Goal: Information Seeking & Learning: Find specific page/section

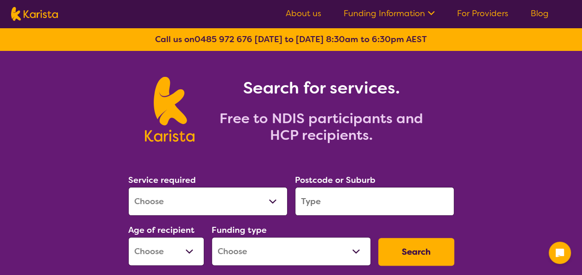
drag, startPoint x: 0, startPoint y: 0, endPoint x: 468, endPoint y: 19, distance: 468.3
click at [468, 19] on ul "About us Funding Information NDIS - National Disability Insurance Scheme HCP - …" at bounding box center [417, 13] width 285 height 15
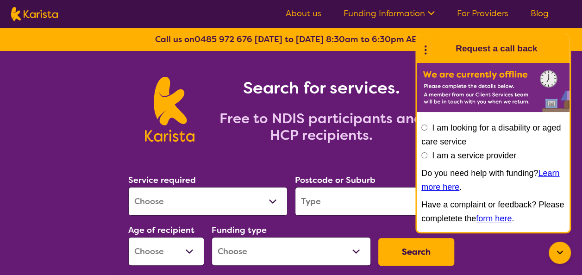
click at [472, 15] on link "For Providers" at bounding box center [482, 13] width 51 height 11
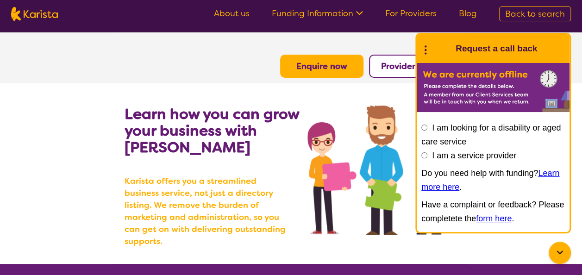
click at [408, 75] on button "Provider Login" at bounding box center [410, 66] width 83 height 23
click at [552, 258] on div at bounding box center [560, 253] width 22 height 22
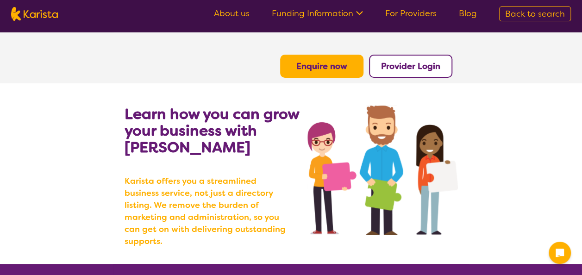
click at [378, 58] on button "Provider Login" at bounding box center [410, 66] width 83 height 23
click at [426, 69] on b "Provider Login" at bounding box center [410, 66] width 59 height 11
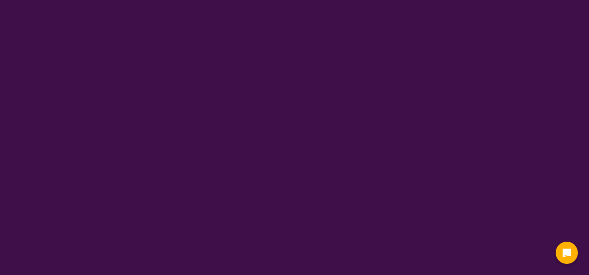
click at [426, 28] on html "End Conversation Request a call back I am looking for a disability or aged care…" at bounding box center [294, 14] width 589 height 28
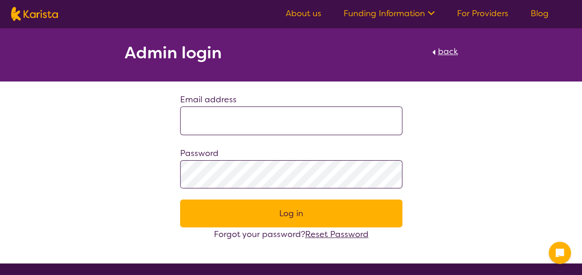
type input "**********"
click at [238, 217] on button "Log in" at bounding box center [291, 214] width 222 height 28
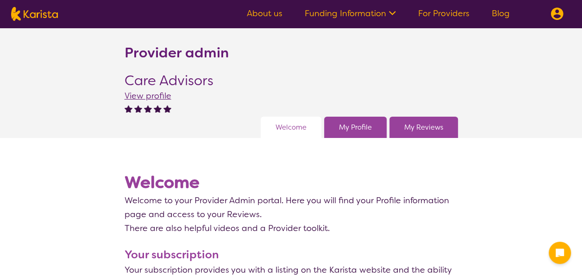
click at [303, 126] on link "Welcome" at bounding box center [291, 127] width 31 height 14
click at [156, 98] on span "View profile" at bounding box center [148, 95] width 47 height 11
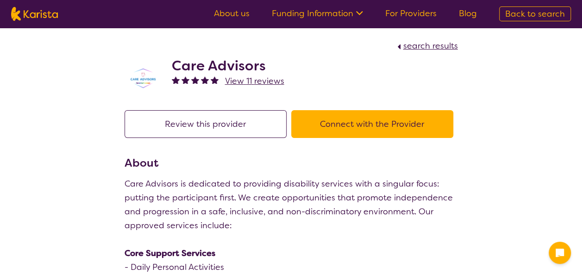
click at [244, 78] on span "View 11 reviews" at bounding box center [254, 81] width 59 height 11
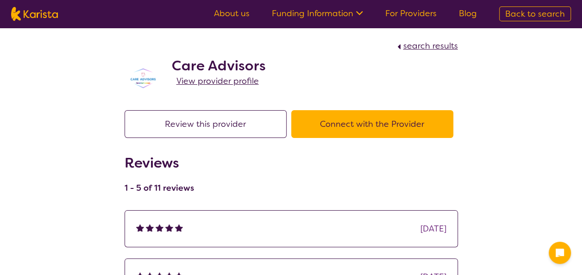
click at [202, 83] on span "View provider profile" at bounding box center [217, 81] width 82 height 11
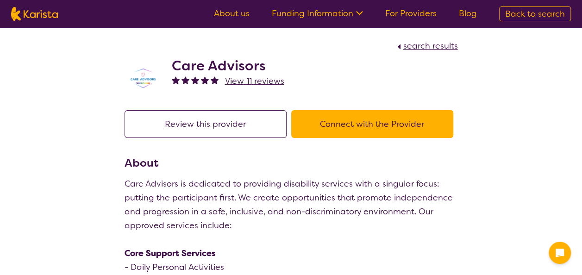
click at [189, 68] on h2 "Care Advisors" at bounding box center [228, 65] width 113 height 17
click at [423, 13] on link "For Providers" at bounding box center [410, 13] width 51 height 11
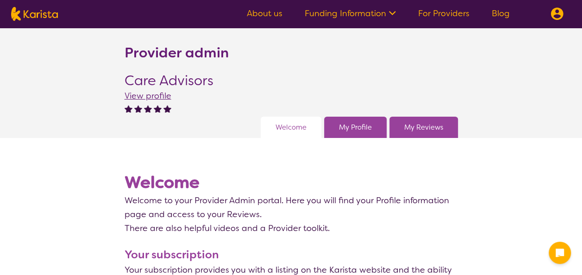
click at [145, 94] on span "View profile" at bounding box center [148, 95] width 47 height 11
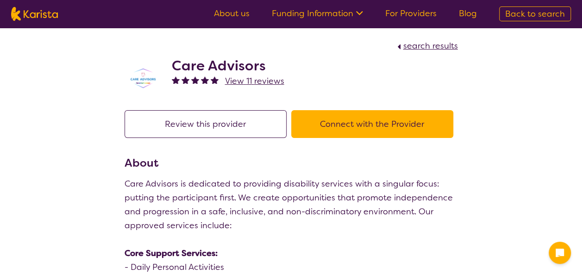
click at [254, 82] on span "View 11 reviews" at bounding box center [254, 81] width 59 height 11
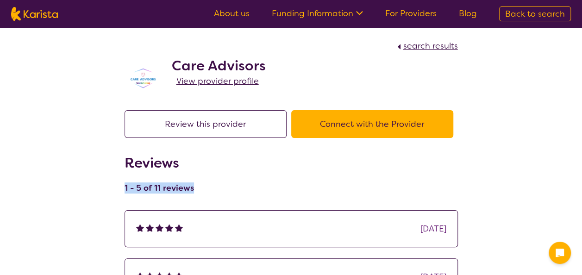
drag, startPoint x: 191, startPoint y: 185, endPoint x: 122, endPoint y: 187, distance: 69.5
drag, startPoint x: 122, startPoint y: 187, endPoint x: 111, endPoint y: 186, distance: 11.2
click at [143, 174] on div "Reviews 1 - 5 of 11 reviews" at bounding box center [159, 177] width 69 height 44
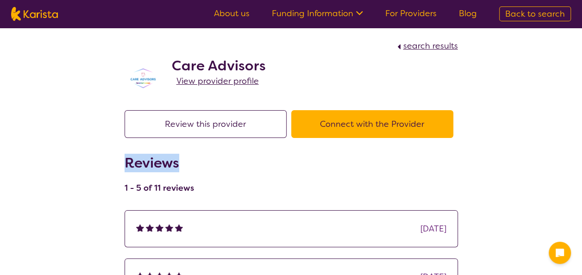
drag, startPoint x: 127, startPoint y: 159, endPoint x: 179, endPoint y: 169, distance: 52.7
click at [179, 169] on h2 "Reviews" at bounding box center [159, 163] width 69 height 17
drag, startPoint x: 179, startPoint y: 169, endPoint x: 189, endPoint y: 167, distance: 9.8
click at [189, 167] on h2 "Reviews" at bounding box center [159, 163] width 69 height 17
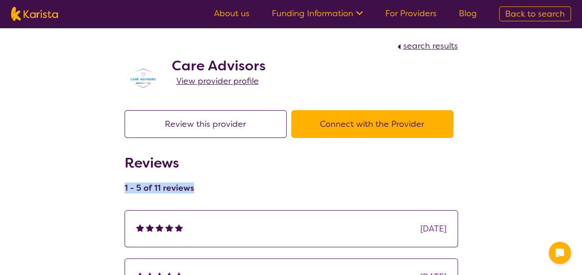
drag, startPoint x: 124, startPoint y: 189, endPoint x: 193, endPoint y: 190, distance: 68.6
click at [193, 190] on div "Reviews 1 - 5 of 11 reviews" at bounding box center [292, 177] width 334 height 44
drag, startPoint x: 193, startPoint y: 190, endPoint x: 192, endPoint y: 197, distance: 7.5
click at [192, 197] on div "Reviews 1 - 5 of 11 reviews" at bounding box center [159, 177] width 69 height 44
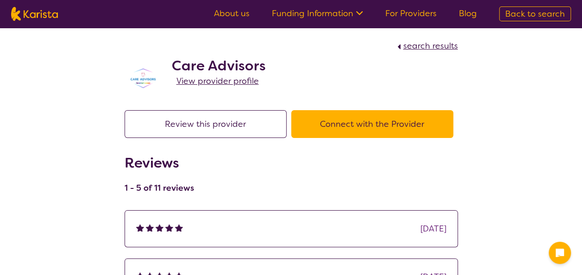
click at [432, 12] on link "For Providers" at bounding box center [410, 13] width 51 height 11
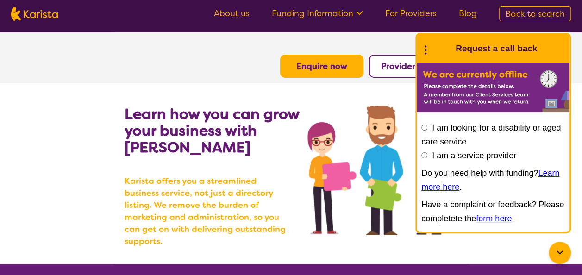
click at [409, 64] on b "Provider Login" at bounding box center [410, 66] width 59 height 11
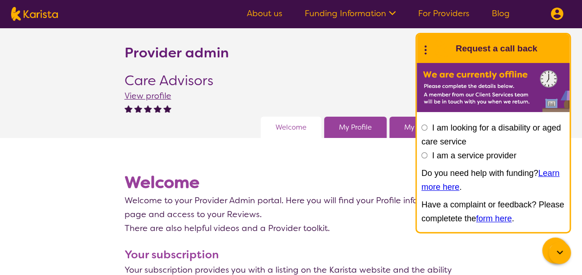
click at [347, 165] on section "Welcome Welcome to your Provider Admin portal. Here you will find your Profile …" at bounding box center [292, 197] width 334 height 75
click at [353, 130] on link "My Profile" at bounding box center [355, 127] width 33 height 14
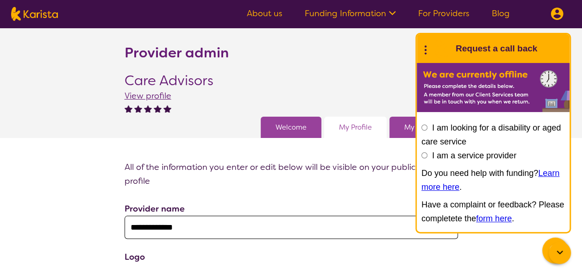
click at [560, 255] on icon at bounding box center [560, 252] width 11 height 11
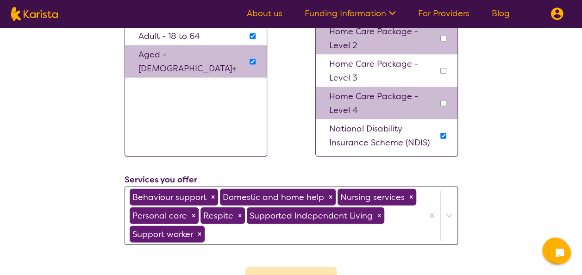
scroll to position [973, 0]
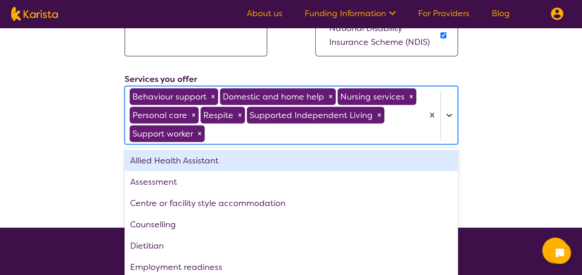
click at [450, 145] on div "option Allied Health Assistant focused, 1 of 23. 23 results available. Use Up a…" at bounding box center [292, 115] width 334 height 58
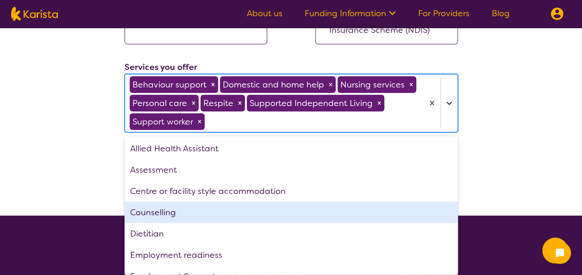
scroll to position [1087, 0]
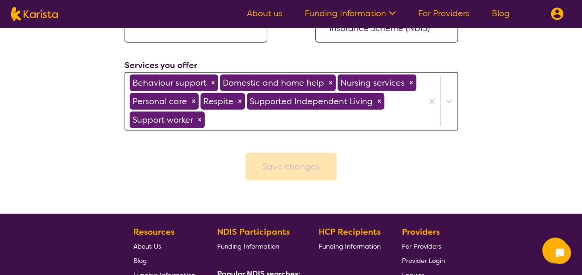
click at [447, 98] on icon at bounding box center [449, 101] width 9 height 9
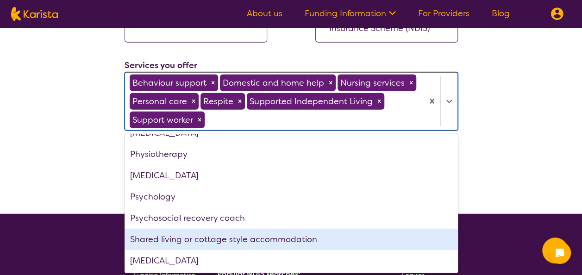
scroll to position [0, 0]
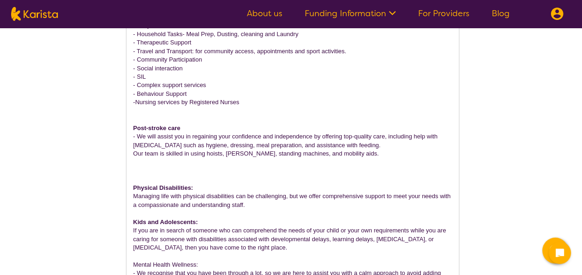
scroll to position [670, 0]
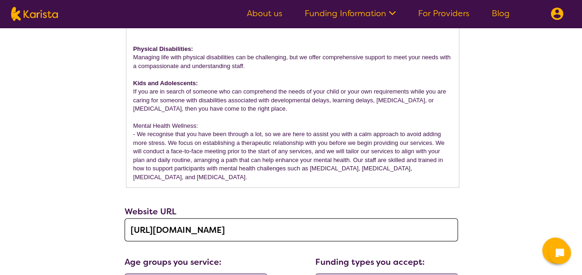
click at [213, 110] on p "If you are in search of someone who can comprehend the needs of your child or y…" at bounding box center [292, 100] width 319 height 25
click at [198, 82] on p "Kids and Adolescents:" at bounding box center [292, 83] width 319 height 8
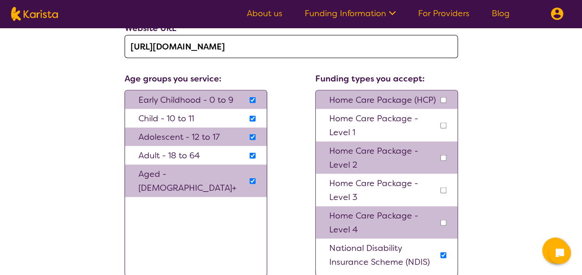
scroll to position [850, 0]
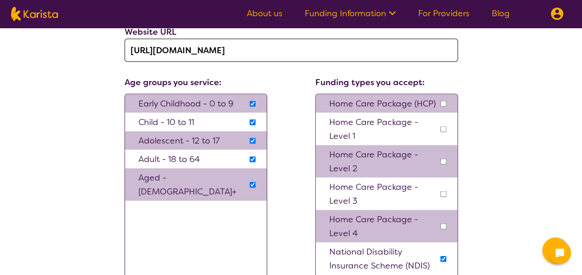
click at [251, 101] on input "checkbox" at bounding box center [253, 104] width 6 height 6
click at [253, 101] on input "checkbox" at bounding box center [253, 104] width 6 height 6
checkbox input "true"
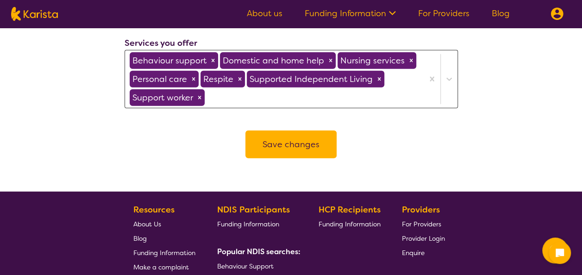
scroll to position [1110, 0]
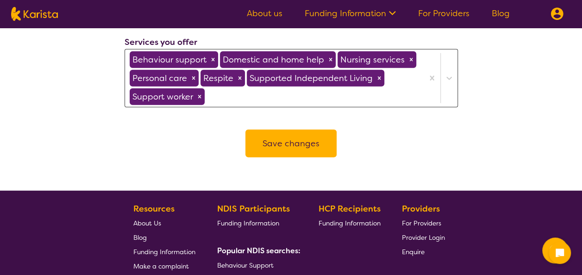
click at [282, 145] on button "Save changes" at bounding box center [291, 144] width 91 height 28
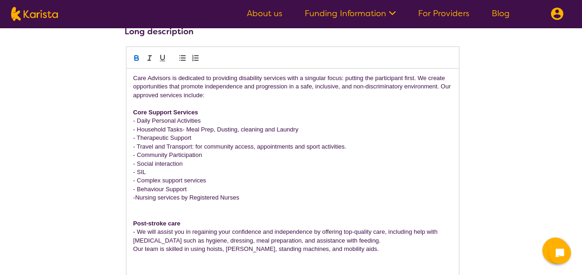
scroll to position [434, 0]
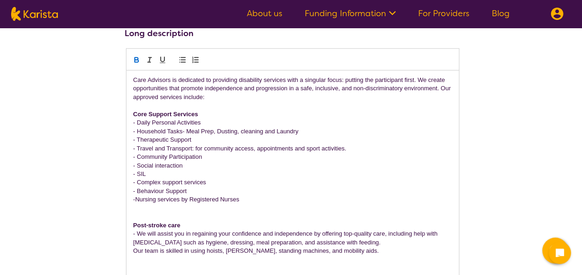
click at [135, 113] on strong "Core Support Services" at bounding box center [165, 114] width 65 height 7
click at [202, 113] on p "Core Support Services" at bounding box center [292, 114] width 319 height 8
click at [203, 112] on strong "Core Support Services : Minimum 2 hours" at bounding box center [193, 114] width 120 height 7
click at [257, 112] on p "Core Support Services : (Minimum 2 hours" at bounding box center [292, 114] width 319 height 8
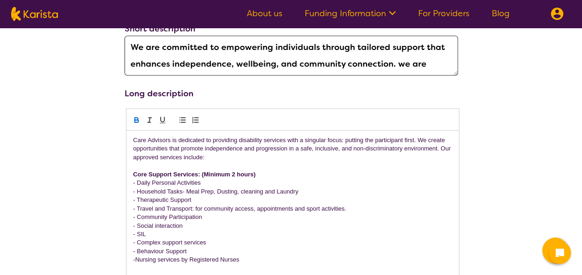
scroll to position [372, 0]
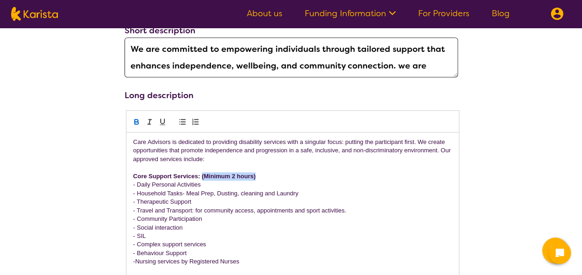
drag, startPoint x: 256, startPoint y: 176, endPoint x: 202, endPoint y: 173, distance: 54.8
click at [202, 173] on p "Core Support Services: (Minimum 2 hours)" at bounding box center [292, 176] width 319 height 8
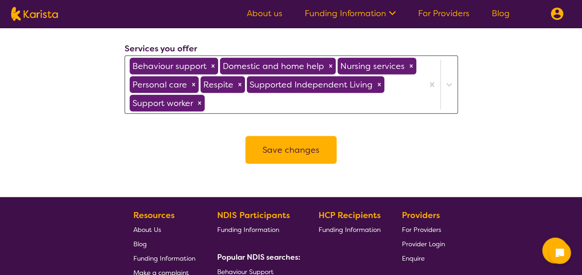
scroll to position [1103, 0]
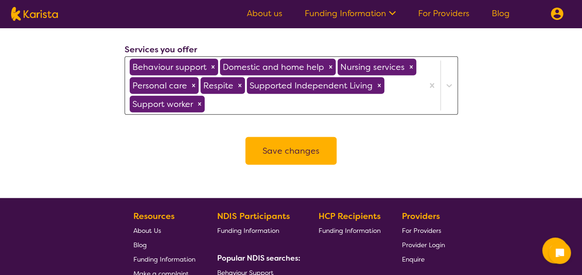
click at [277, 156] on button "Save changes" at bounding box center [291, 151] width 91 height 28
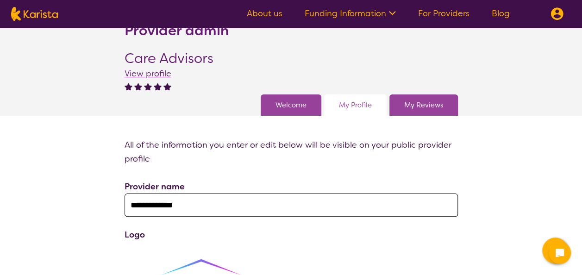
scroll to position [0, 0]
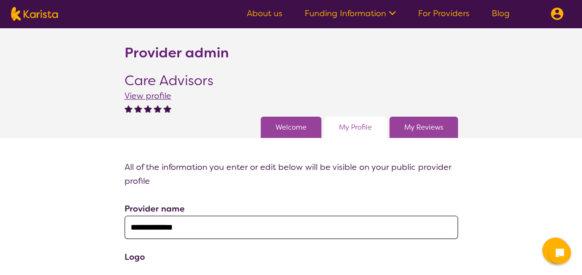
click at [150, 94] on span "View profile" at bounding box center [148, 95] width 47 height 11
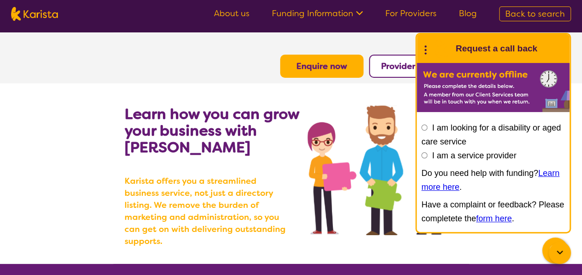
click at [561, 254] on icon at bounding box center [560, 252] width 11 height 11
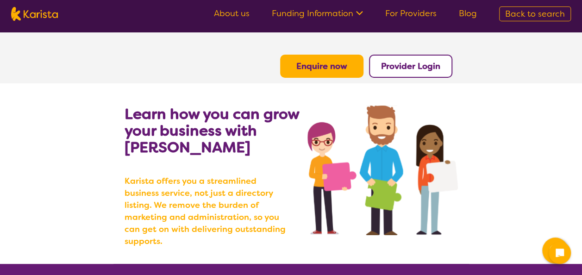
click at [422, 69] on b "Provider Login" at bounding box center [410, 66] width 59 height 11
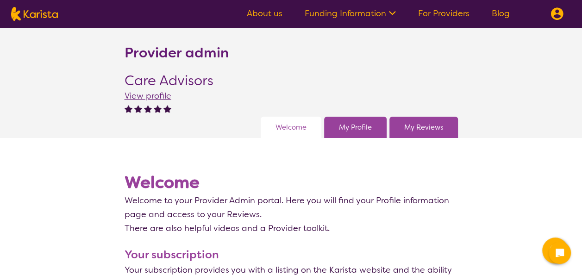
click at [322, 132] on div "Welcome My Profile My Reviews" at bounding box center [358, 127] width 200 height 21
click at [412, 120] on div "My Reviews" at bounding box center [424, 127] width 69 height 21
click at [412, 126] on link "My Reviews" at bounding box center [423, 127] width 39 height 14
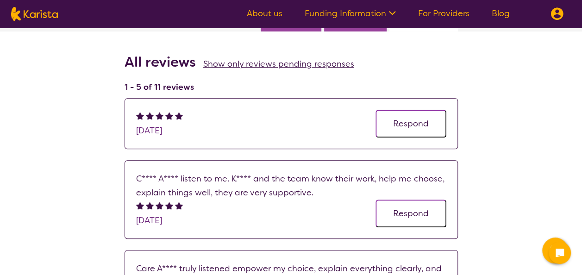
scroll to position [278, 0]
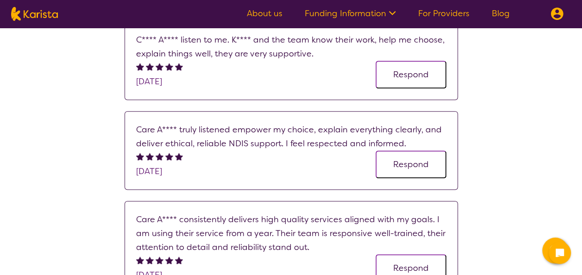
click at [460, 110] on div "Provider admin Care Advisors View profile Generate link to ask your customers t…" at bounding box center [291, 97] width 582 height 695
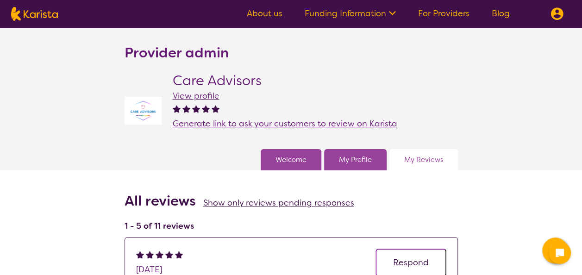
click at [259, 203] on span "Show only reviews pending responses" at bounding box center [278, 202] width 151 height 11
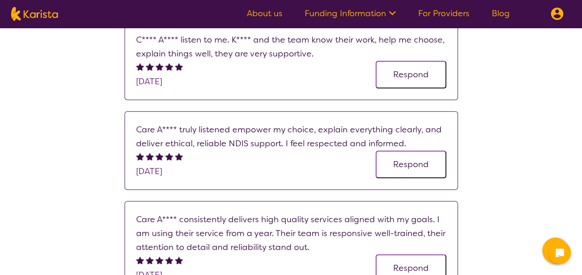
scroll to position [139, 0]
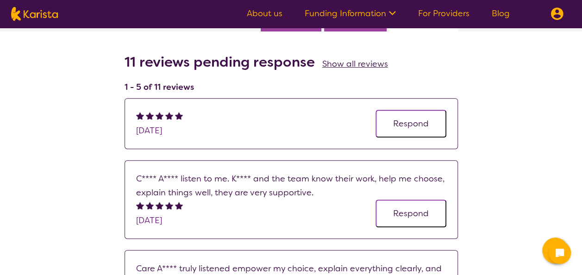
click at [403, 216] on button "Respond" at bounding box center [411, 214] width 71 height 28
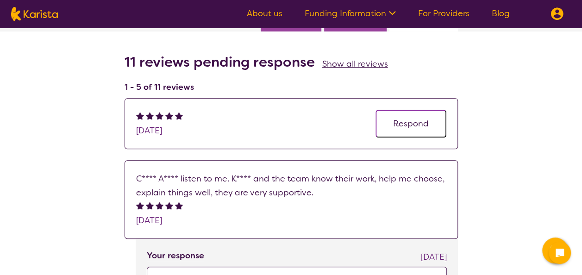
scroll to position [278, 0]
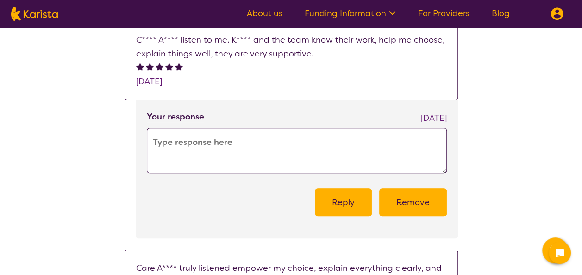
click at [253, 141] on textarea at bounding box center [297, 150] width 300 height 45
type textarea "t"
drag, startPoint x: 152, startPoint y: 140, endPoint x: 260, endPoint y: 157, distance: 109.7
click at [260, 157] on textarea "Thanks for your kind words" at bounding box center [297, 150] width 300 height 45
drag, startPoint x: 276, startPoint y: 140, endPoint x: 150, endPoint y: 143, distance: 126.0
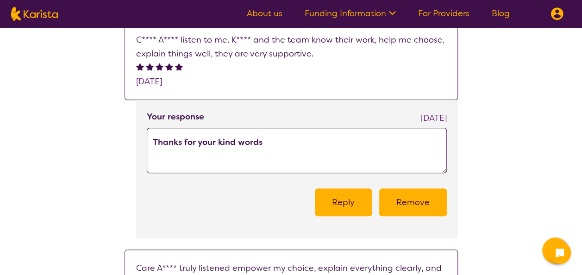
click at [151, 143] on textarea "Thanks for your kind words" at bounding box center [297, 150] width 300 height 45
paste textarea "Your kind words mean a great deal to us. We deeply appreciate the time you’ve t…"
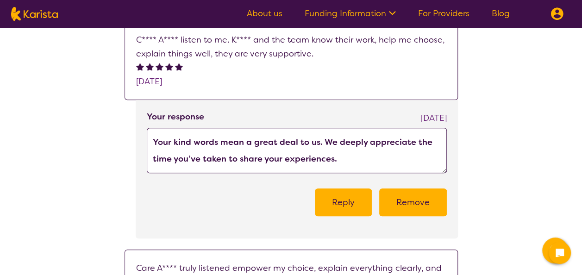
type textarea "Your kind words mean a great deal to us. We deeply appreciate the time you’ve t…"
click at [348, 204] on button "Reply" at bounding box center [343, 203] width 57 height 28
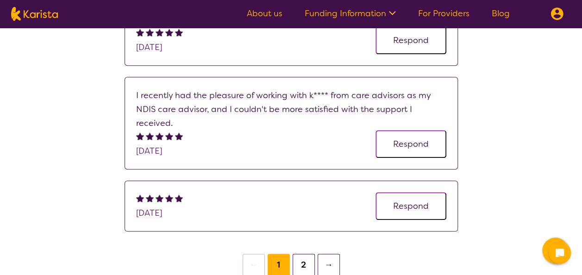
scroll to position [417, 0]
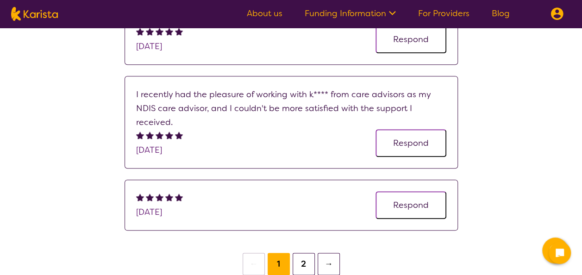
click at [411, 129] on button "Respond" at bounding box center [411, 143] width 71 height 28
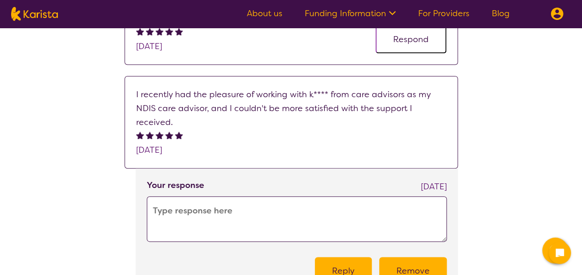
click at [228, 196] on textarea at bounding box center [297, 218] width 300 height 45
paste textarea "Your kind words mean a great deal to us. We deeply appreciate the time you’ve t…"
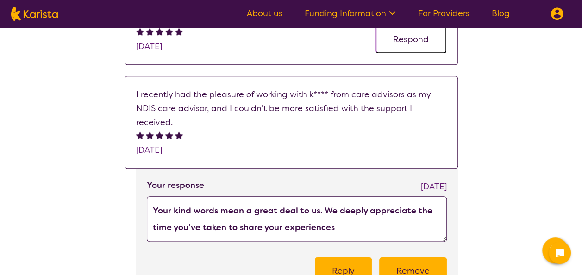
type textarea "Your kind words mean a great deal to us. We deeply appreciate the time you’ve t…"
click at [353, 257] on button "Reply" at bounding box center [343, 271] width 57 height 28
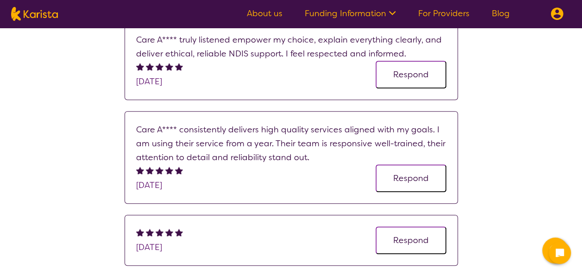
scroll to position [139, 0]
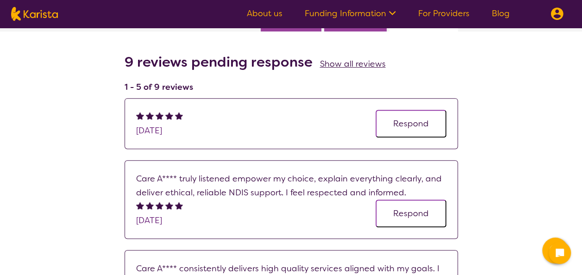
click at [407, 216] on button "Respond" at bounding box center [411, 214] width 71 height 28
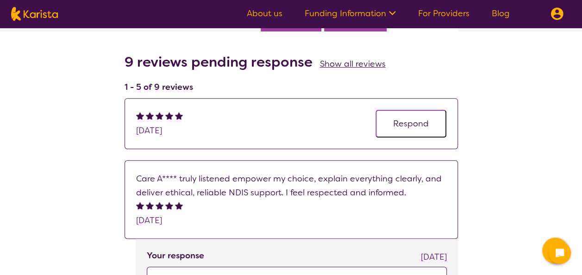
scroll to position [278, 0]
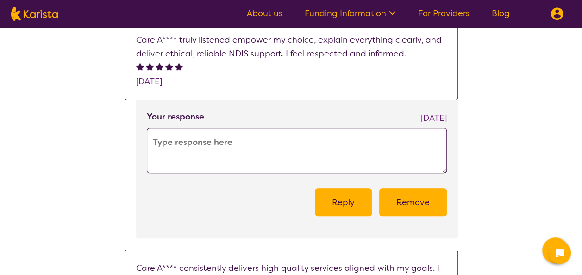
click at [226, 153] on textarea at bounding box center [297, 150] width 300 height 45
paste textarea "Your kind words mean a great deal to us. We deeply appreciate the time you’ve t…"
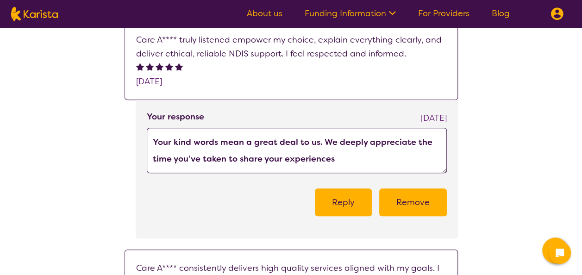
type textarea "Your kind words mean a great deal to us. We deeply appreciate the time you’ve t…"
click at [349, 204] on button "Reply" at bounding box center [343, 203] width 57 height 28
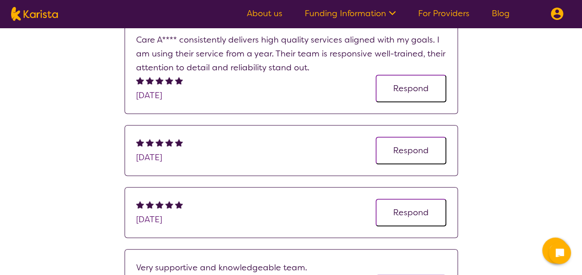
scroll to position [139, 0]
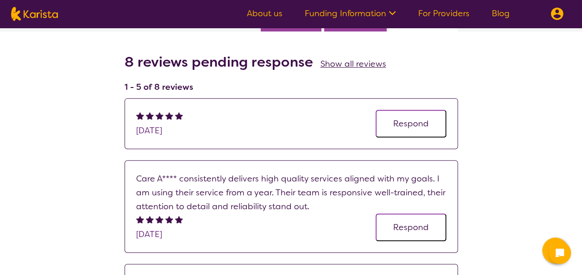
click at [397, 224] on button "Respond" at bounding box center [411, 228] width 71 height 28
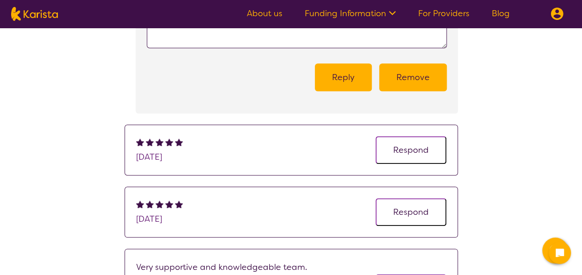
scroll to position [278, 0]
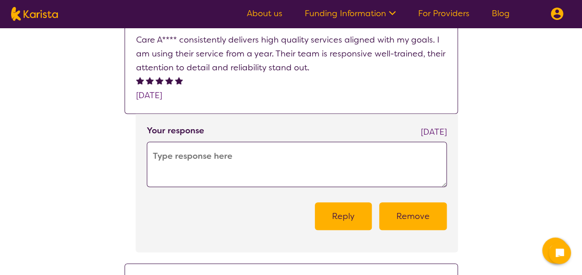
click at [208, 164] on textarea at bounding box center [297, 164] width 300 height 45
paste textarea "Your kind words mean a great deal to us. We deeply appreciate the time you’ve t…"
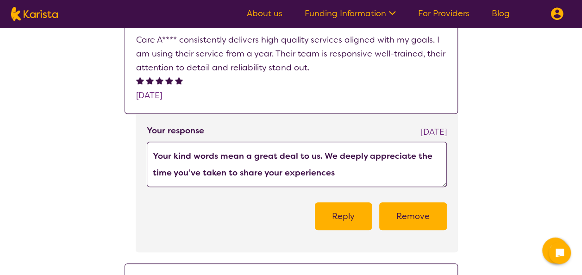
type textarea "Your kind words mean a great deal to us. We deeply appreciate the time you’ve t…"
click at [351, 212] on button "Reply" at bounding box center [343, 216] width 57 height 28
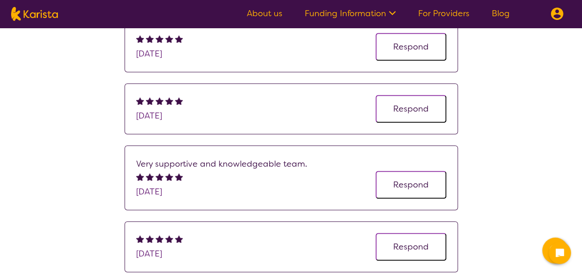
click at [415, 178] on button "Respond" at bounding box center [411, 185] width 71 height 28
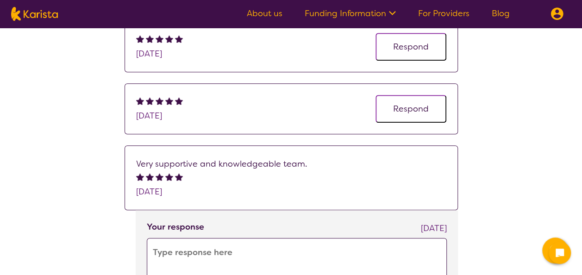
click at [318, 247] on textarea at bounding box center [297, 260] width 300 height 45
paste textarea "Your kind words mean a great deal to us. We deeply appreciate the time you’ve t…"
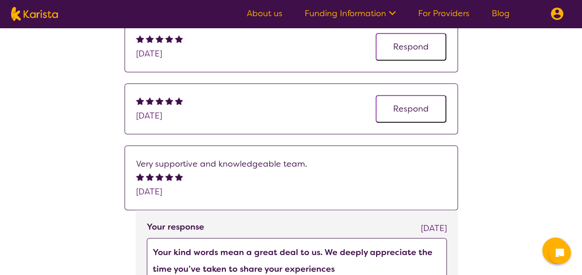
scroll to position [417, 0]
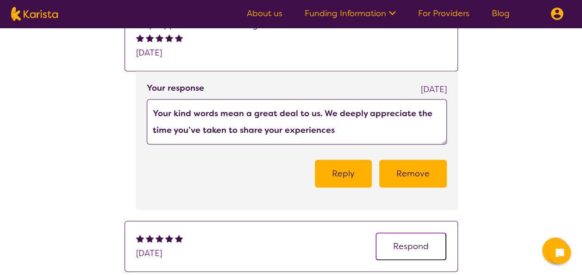
type textarea "Your kind words mean a great deal to us. We deeply appreciate the time you’ve t…"
click at [364, 169] on button "Reply" at bounding box center [343, 174] width 57 height 28
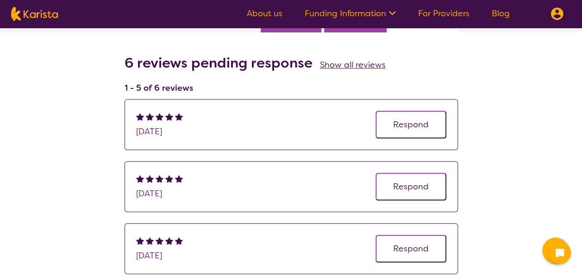
scroll to position [139, 0]
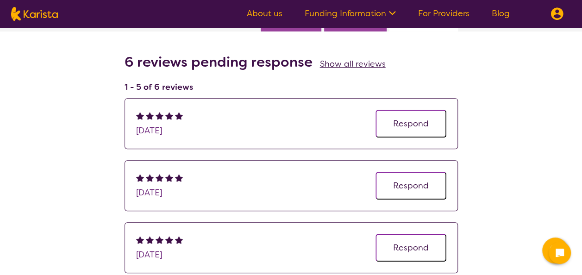
click at [400, 123] on button "Respond" at bounding box center [411, 124] width 71 height 28
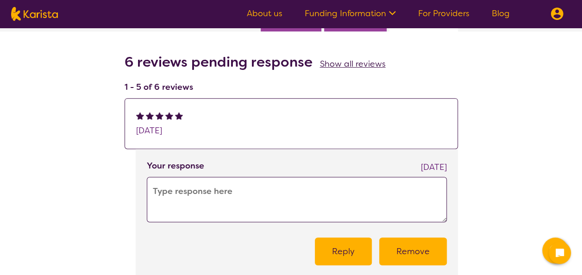
click at [209, 193] on textarea at bounding box center [297, 199] width 300 height 45
paste textarea "Your kind words mean a great deal to us. We deeply appreciate the time you’ve t…"
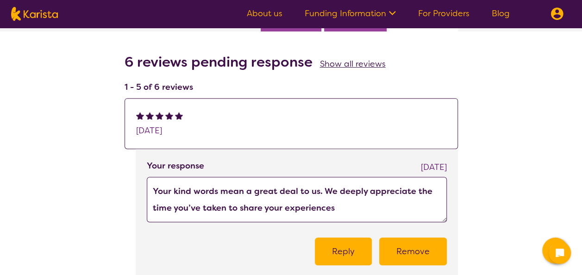
scroll to position [278, 0]
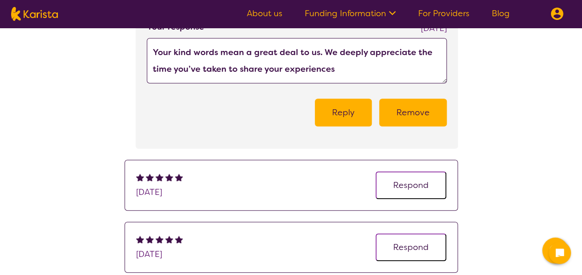
type textarea "Your kind words mean a great deal to us. We deeply appreciate the time you’ve t…"
click at [348, 110] on button "Reply" at bounding box center [343, 113] width 57 height 28
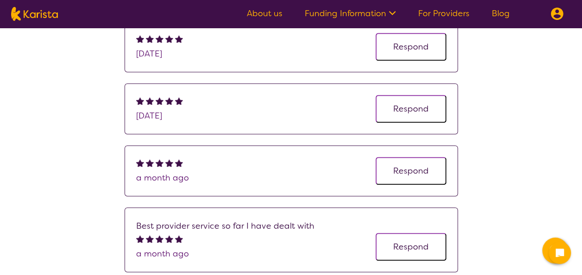
scroll to position [78, 0]
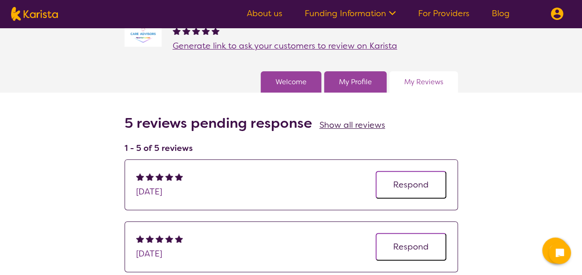
click at [398, 188] on button "Respond" at bounding box center [411, 185] width 71 height 28
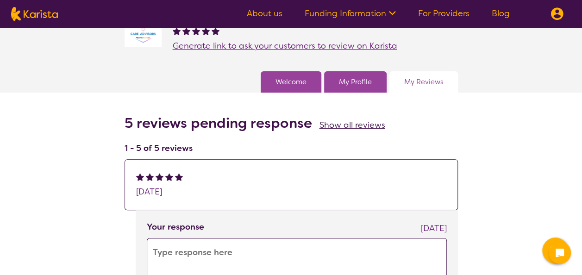
click at [263, 258] on textarea at bounding box center [297, 260] width 300 height 45
paste textarea "Your kind words mean a great deal to us. We deeply appreciate the time you’ve t…"
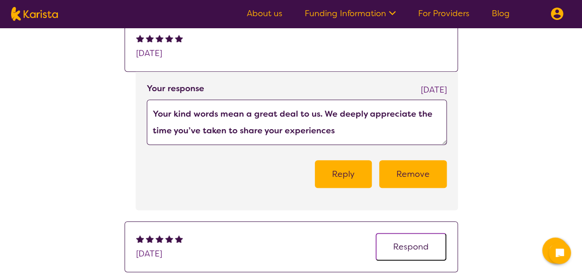
scroll to position [217, 0]
type textarea "Your kind words mean a great deal to us. We deeply appreciate the time you’ve t…"
click at [364, 180] on button "Reply" at bounding box center [343, 174] width 57 height 28
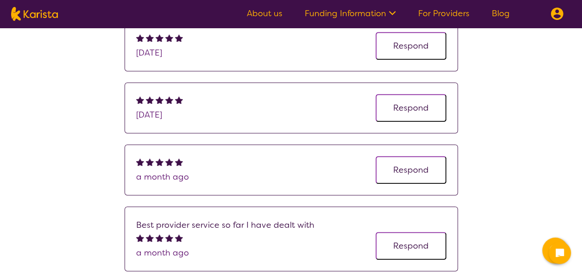
click at [407, 47] on button "Respond" at bounding box center [411, 46] width 71 height 28
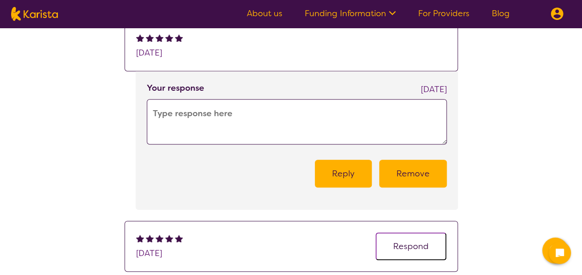
click at [218, 120] on textarea at bounding box center [297, 121] width 300 height 45
paste textarea "Your kind words mean a great deal to us. We deeply appreciate the time you’ve t…"
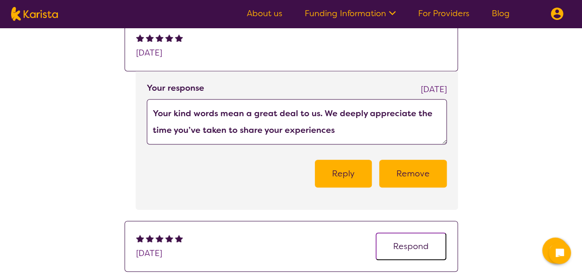
type textarea "Your kind words mean a great deal to us. We deeply appreciate the time you’ve t…"
click at [339, 178] on button "Reply" at bounding box center [343, 174] width 57 height 28
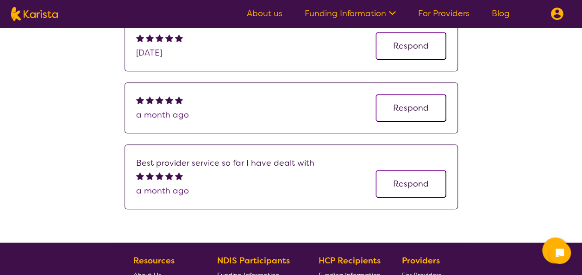
drag, startPoint x: 405, startPoint y: 43, endPoint x: 410, endPoint y: 46, distance: 5.9
click at [405, 44] on button "Respond" at bounding box center [411, 46] width 71 height 28
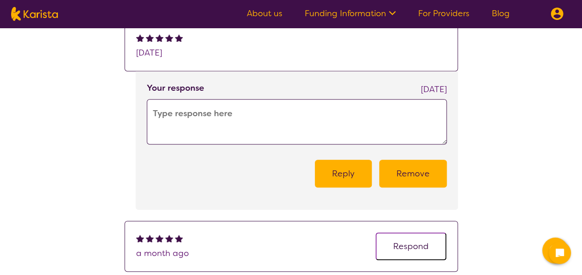
click at [254, 118] on textarea at bounding box center [297, 121] width 300 height 45
paste textarea "Your kind words mean a great deal to us. We deeply appreciate the time you’ve t…"
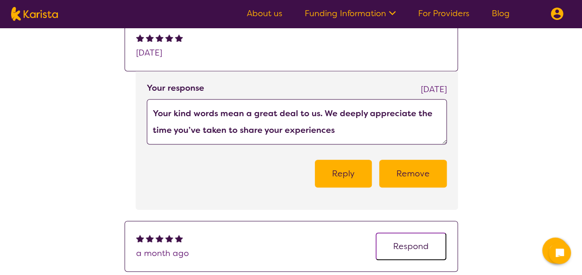
type textarea "Your kind words mean a great deal to us. We deeply appreciate the time you’ve t…"
click at [347, 170] on button "Reply" at bounding box center [343, 174] width 57 height 28
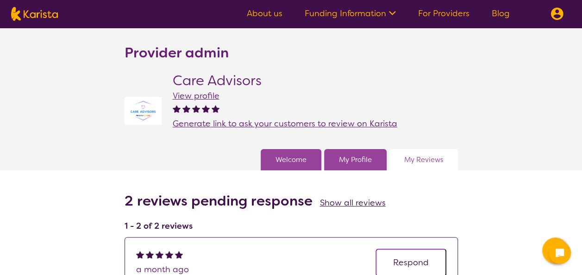
scroll to position [139, 0]
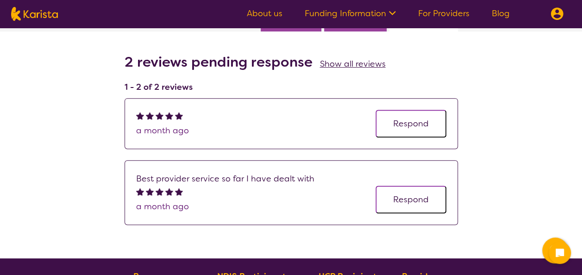
click at [410, 126] on button "Respond" at bounding box center [411, 124] width 71 height 28
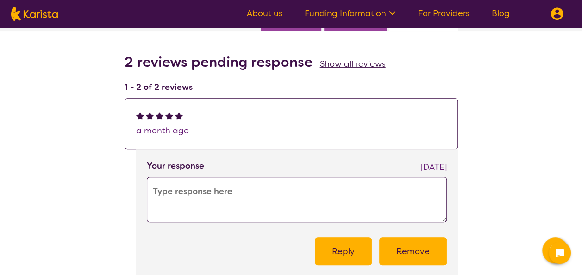
click at [310, 177] on textarea at bounding box center [297, 199] width 300 height 45
paste textarea "Your kind words mean a great deal to us. We deeply appreciate the time you’ve t…"
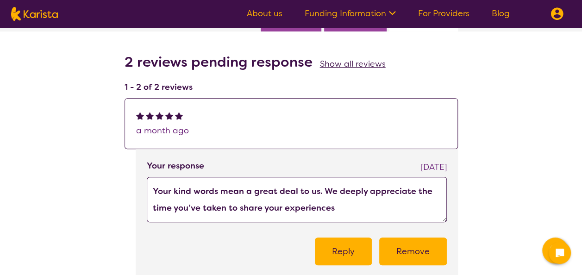
type textarea "Your kind words mean a great deal to us. We deeply appreciate the time you’ve t…"
click at [345, 243] on button "Reply" at bounding box center [343, 252] width 57 height 28
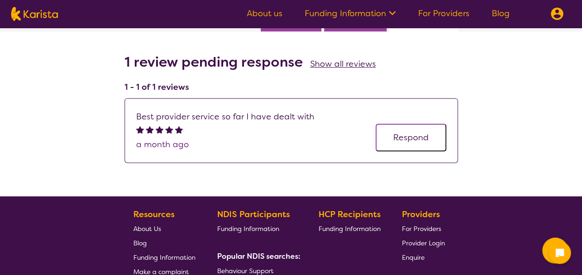
click at [396, 139] on button "Respond" at bounding box center [411, 138] width 71 height 28
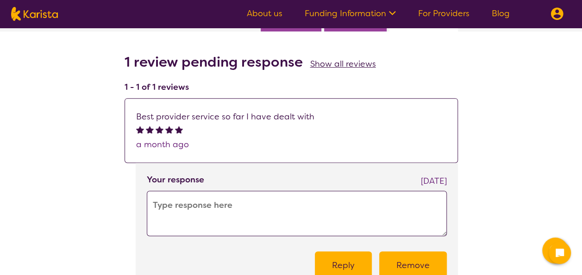
click at [213, 206] on textarea at bounding box center [297, 213] width 300 height 45
paste textarea "Your kind words mean a great deal to us. We deeply appreciate the time you’ve t…"
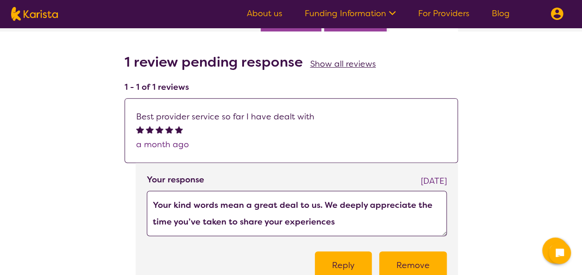
type textarea "Your kind words mean a great deal to us. We deeply appreciate the time you’ve t…"
click at [353, 265] on button "Reply" at bounding box center [343, 266] width 57 height 28
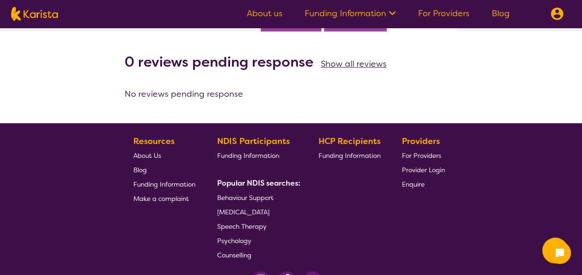
scroll to position [0, 0]
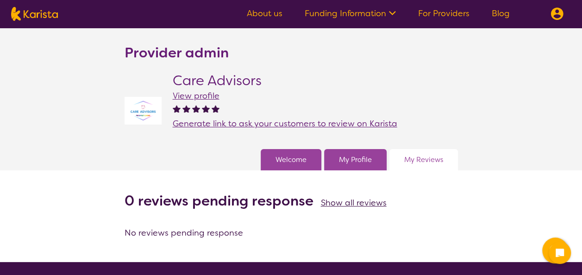
click at [195, 92] on span "View profile" at bounding box center [196, 95] width 47 height 11
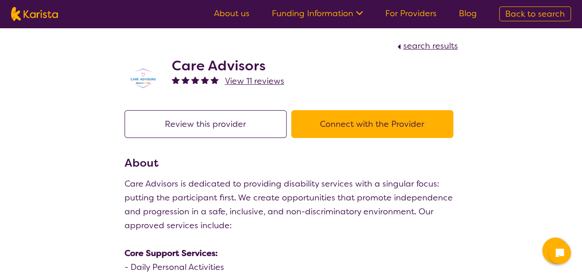
click at [233, 115] on button "Review this provider" at bounding box center [206, 124] width 162 height 28
click at [416, 45] on span "search results" at bounding box center [430, 45] width 55 height 11
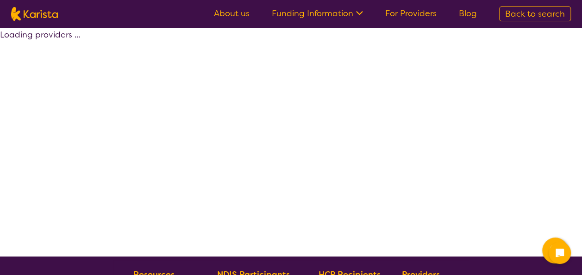
select select "by_score"
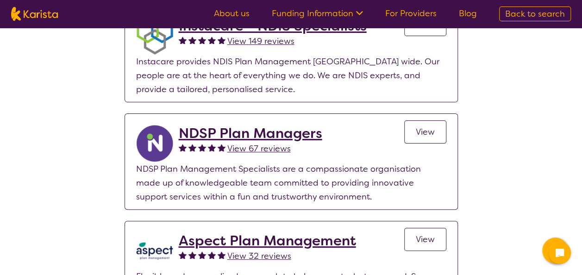
scroll to position [1946, 0]
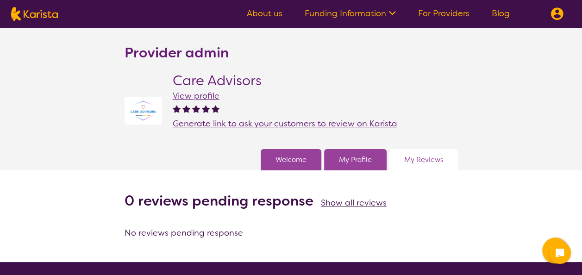
click at [357, 205] on span "Show all reviews" at bounding box center [354, 202] width 66 height 11
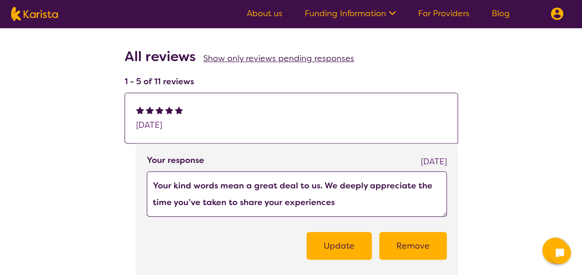
scroll to position [139, 0]
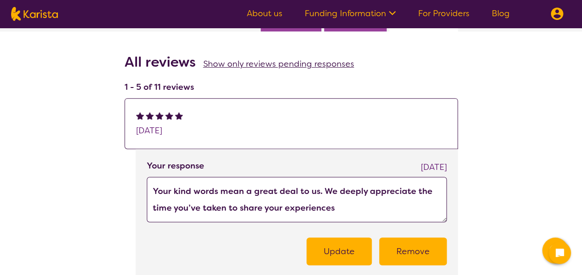
click at [334, 254] on button "Update" at bounding box center [339, 252] width 65 height 28
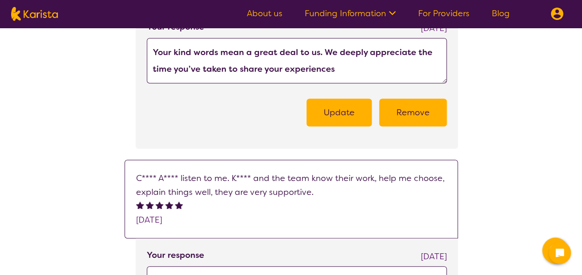
click at [343, 112] on button "Update" at bounding box center [339, 113] width 65 height 28
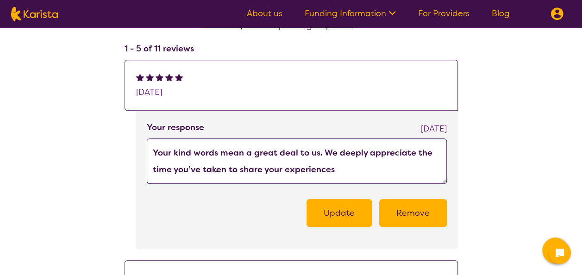
scroll to position [139, 0]
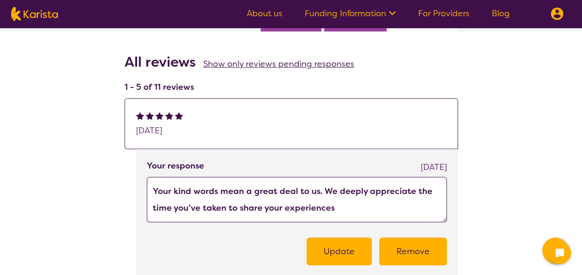
click at [348, 210] on textarea "Your kind words mean a great deal to us. We deeply appreciate the time you’ve t…" at bounding box center [297, 199] width 300 height 45
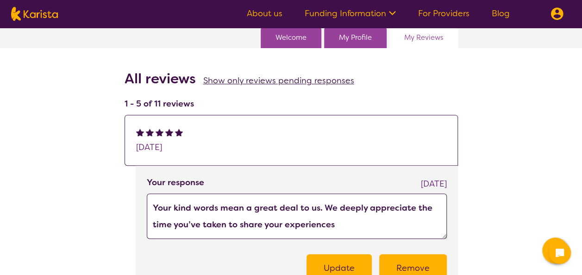
scroll to position [0, 0]
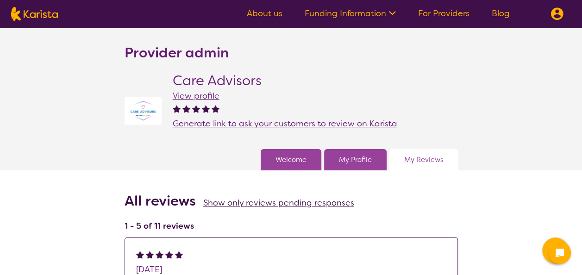
click at [228, 203] on span "Show only reviews pending responses" at bounding box center [278, 202] width 151 height 11
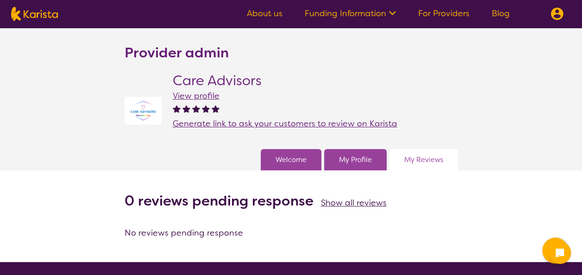
click at [347, 159] on link "My Profile" at bounding box center [355, 160] width 33 height 14
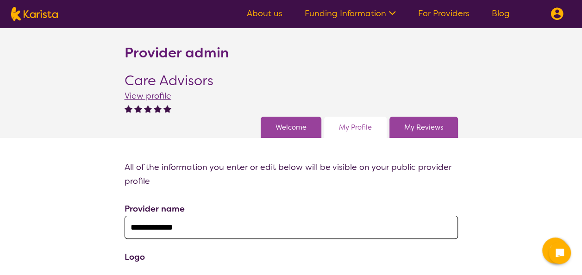
click at [293, 132] on link "Welcome" at bounding box center [291, 127] width 31 height 14
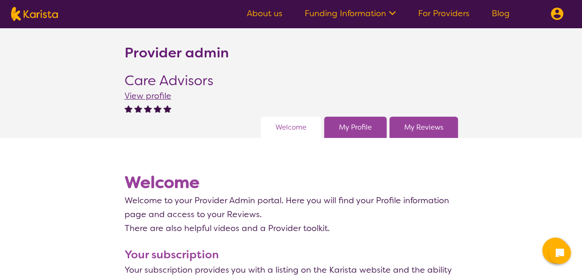
click at [145, 94] on span "View profile" at bounding box center [148, 95] width 47 height 11
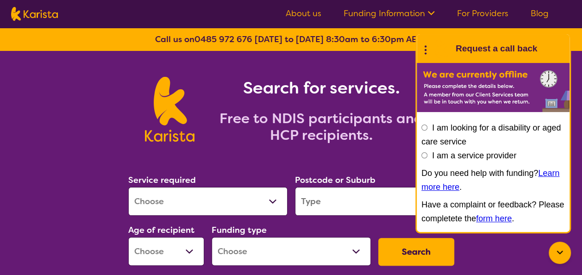
click at [249, 202] on select "Allied Health Assistant Assessment ([MEDICAL_DATA] or [MEDICAL_DATA]) Behaviour…" at bounding box center [207, 201] width 159 height 29
select select "Nursing services"
click at [128, 187] on select "Allied Health Assistant Assessment ([MEDICAL_DATA] or [MEDICAL_DATA]) Behaviour…" at bounding box center [207, 201] width 159 height 29
click at [332, 197] on input "search" at bounding box center [374, 201] width 159 height 29
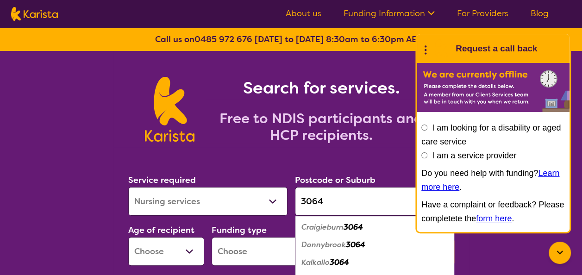
type input "3064"
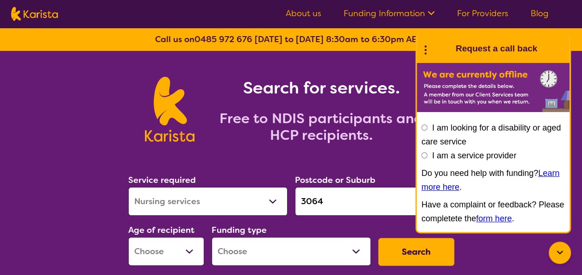
click at [192, 248] on select "Early Childhood - 0 to 9 Child - 10 to 11 Adolescent - 12 to 17 Adult - 18 to 6…" at bounding box center [166, 251] width 76 height 29
select select "AD"
click at [128, 237] on select "Early Childhood - 0 to 9 Child - 10 to 11 Adolescent - 12 to 17 Adult - 18 to 6…" at bounding box center [166, 251] width 76 height 29
click at [188, 251] on select "Early Childhood - 0 to 9 Child - 10 to 11 Adolescent - 12 to 17 Adult - 18 to 6…" at bounding box center [166, 251] width 76 height 29
click at [269, 245] on select "Home Care Package (HCP) National Disability Insurance Scheme (NDIS) I don't know" at bounding box center [291, 251] width 159 height 29
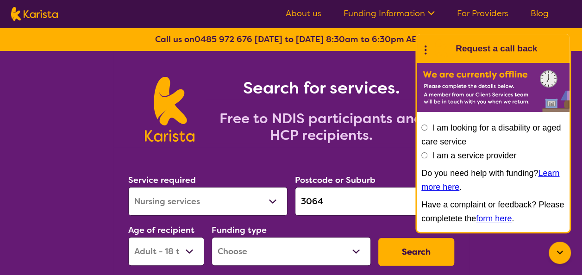
select select "NDIS"
click at [212, 237] on select "Home Care Package (HCP) National Disability Insurance Scheme (NDIS) I don't know" at bounding box center [291, 251] width 159 height 29
click at [422, 254] on button "Search" at bounding box center [416, 252] width 76 height 28
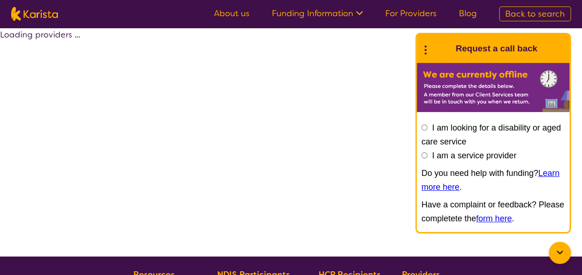
select select "by_score"
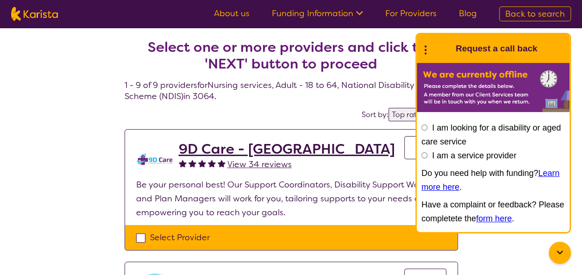
click at [559, 258] on div at bounding box center [560, 253] width 22 height 22
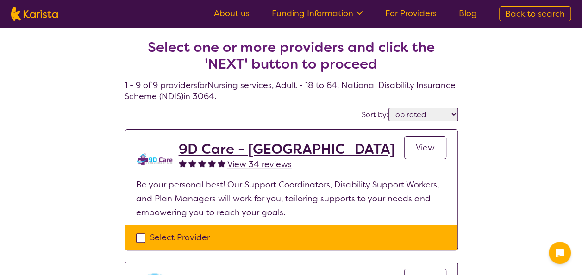
scroll to position [278, 0]
